Goal: Find specific fact: Find contact information

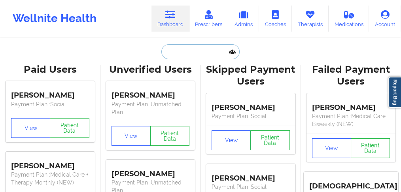
click at [180, 51] on input "text" at bounding box center [200, 51] width 78 height 15
paste input "SARAH THEIL"
type input "SARAH THEIL"
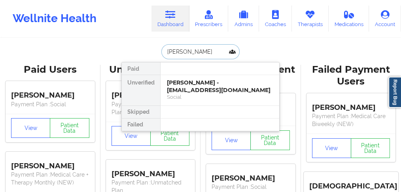
click at [186, 94] on div "Social" at bounding box center [220, 97] width 106 height 7
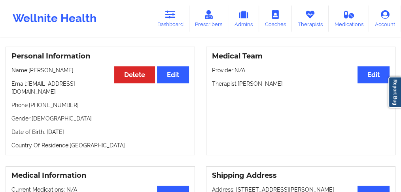
scroll to position [79, 0]
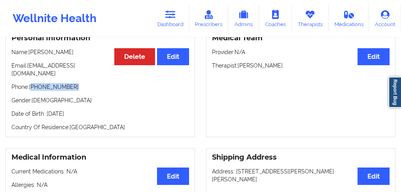
drag, startPoint x: 68, startPoint y: 80, endPoint x: 33, endPoint y: 82, distance: 35.7
click at [33, 83] on p "Phone: +1561-222-9997" at bounding box center [100, 87] width 178 height 8
copy p "1561-222-9997"
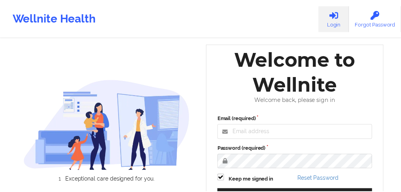
scroll to position [68, 0]
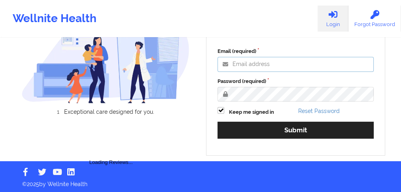
type input "[EMAIL_ADDRESS][PERSON_NAME][DOMAIN_NAME]"
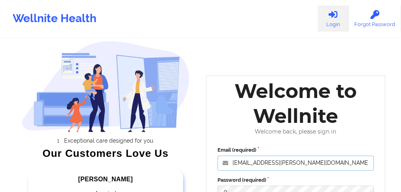
click at [252, 156] on input "grace.bugayong@wellnite.com" at bounding box center [296, 163] width 156 height 15
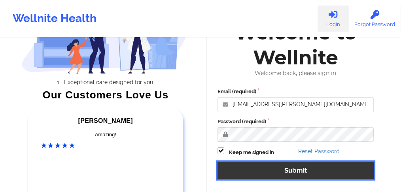
click at [241, 164] on button "Submit" at bounding box center [296, 170] width 156 height 17
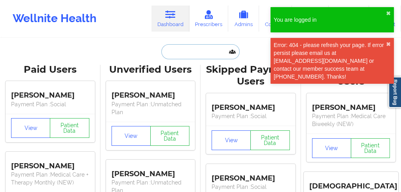
click at [181, 50] on input "text" at bounding box center [200, 51] width 78 height 15
paste input "SARAH THEI"
type input "SARAH THEI"
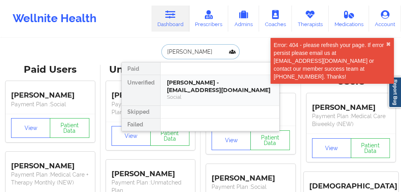
click at [183, 94] on div "Social" at bounding box center [220, 97] width 106 height 7
